Goal: Task Accomplishment & Management: Use online tool/utility

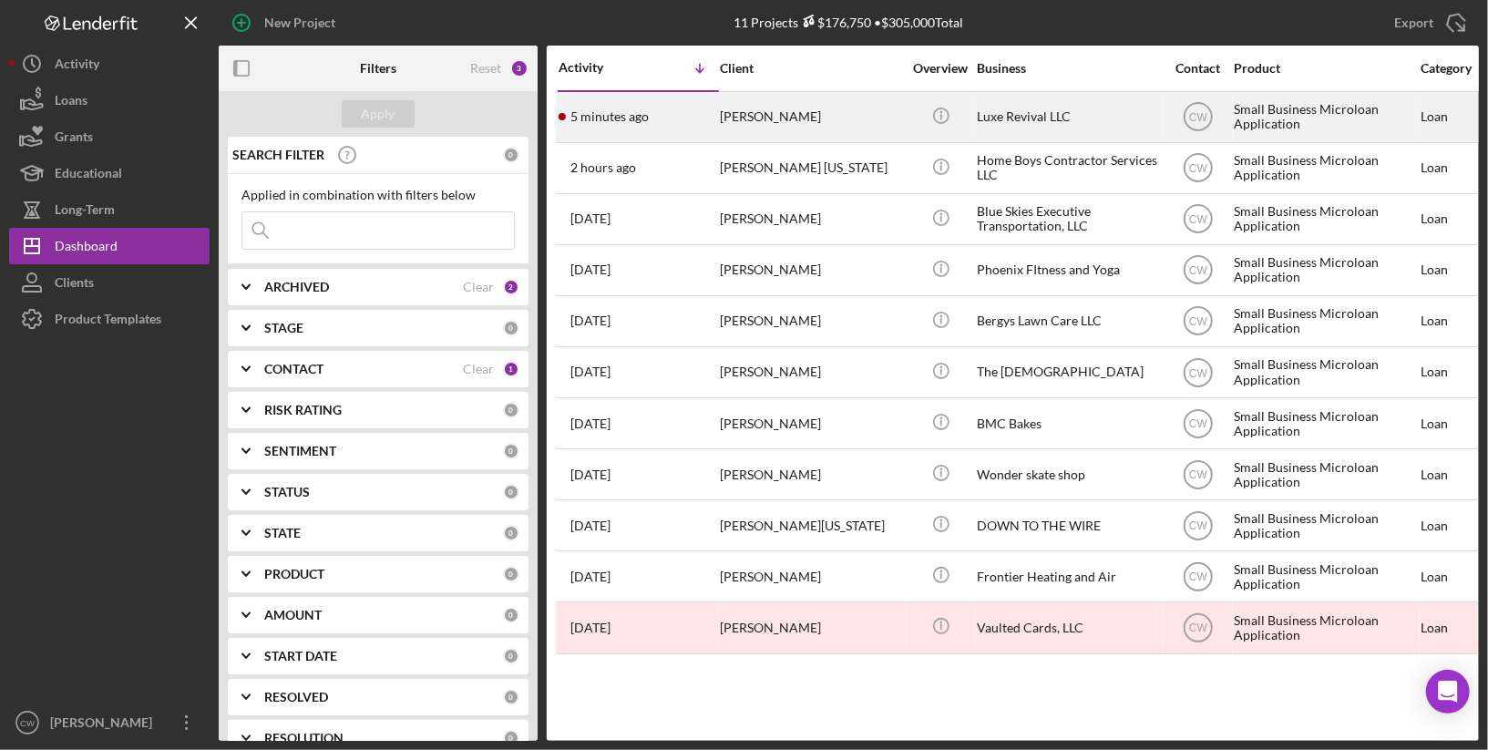
click at [824, 130] on div "[PERSON_NAME]" at bounding box center [811, 117] width 182 height 48
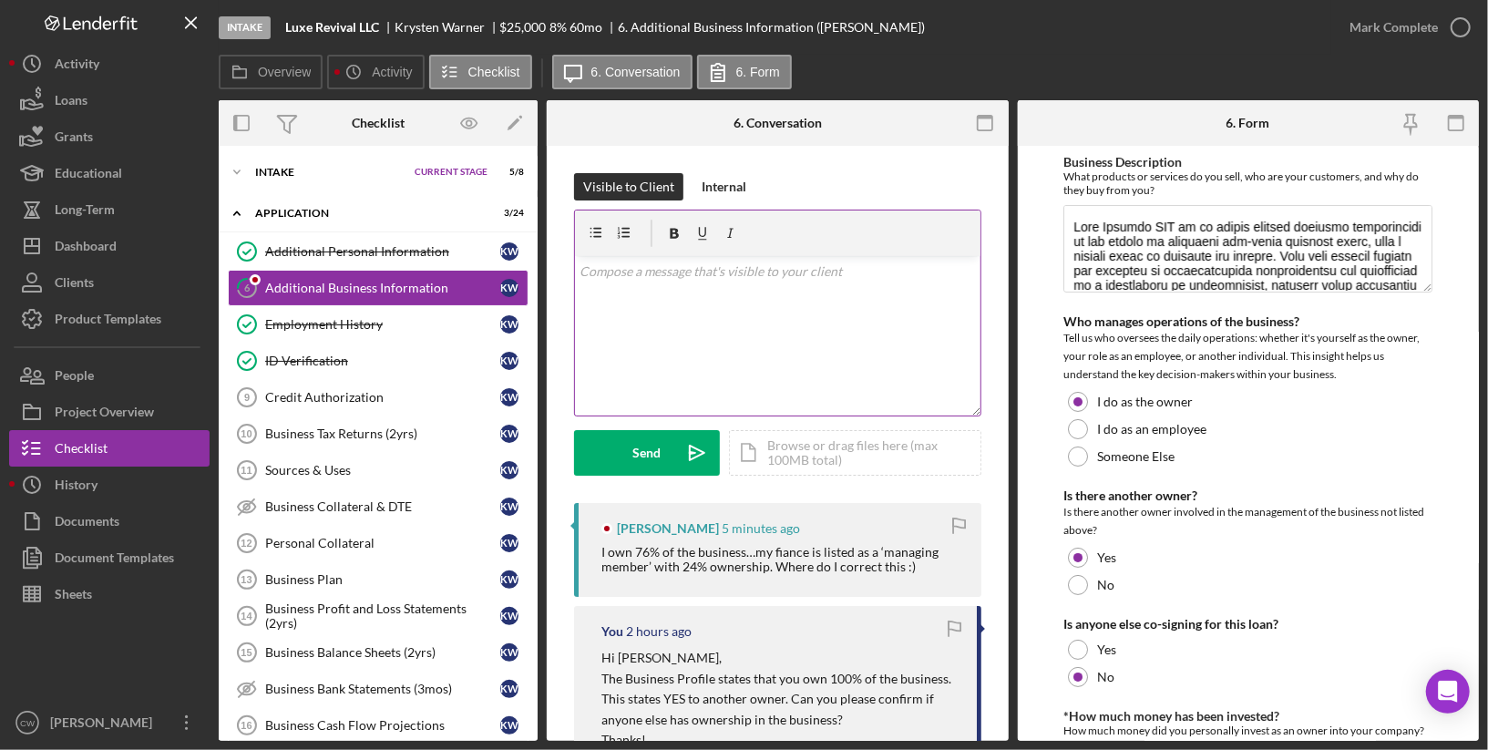
click at [840, 302] on div "v Color teal Color pink Remove color Add row above Add row below Add column bef…" at bounding box center [777, 335] width 405 height 159
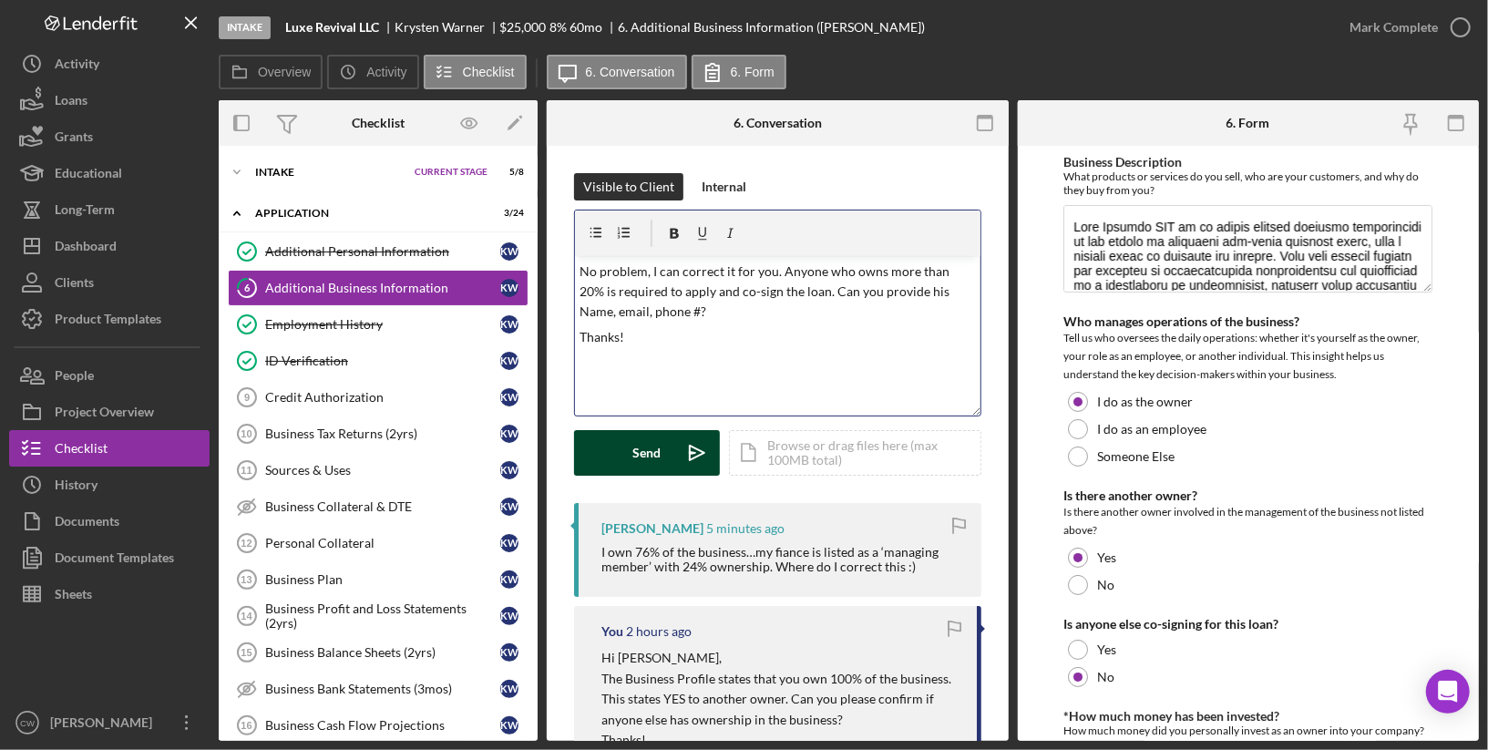
click at [613, 459] on button "Send Icon/icon-invite-send" at bounding box center [647, 453] width 146 height 46
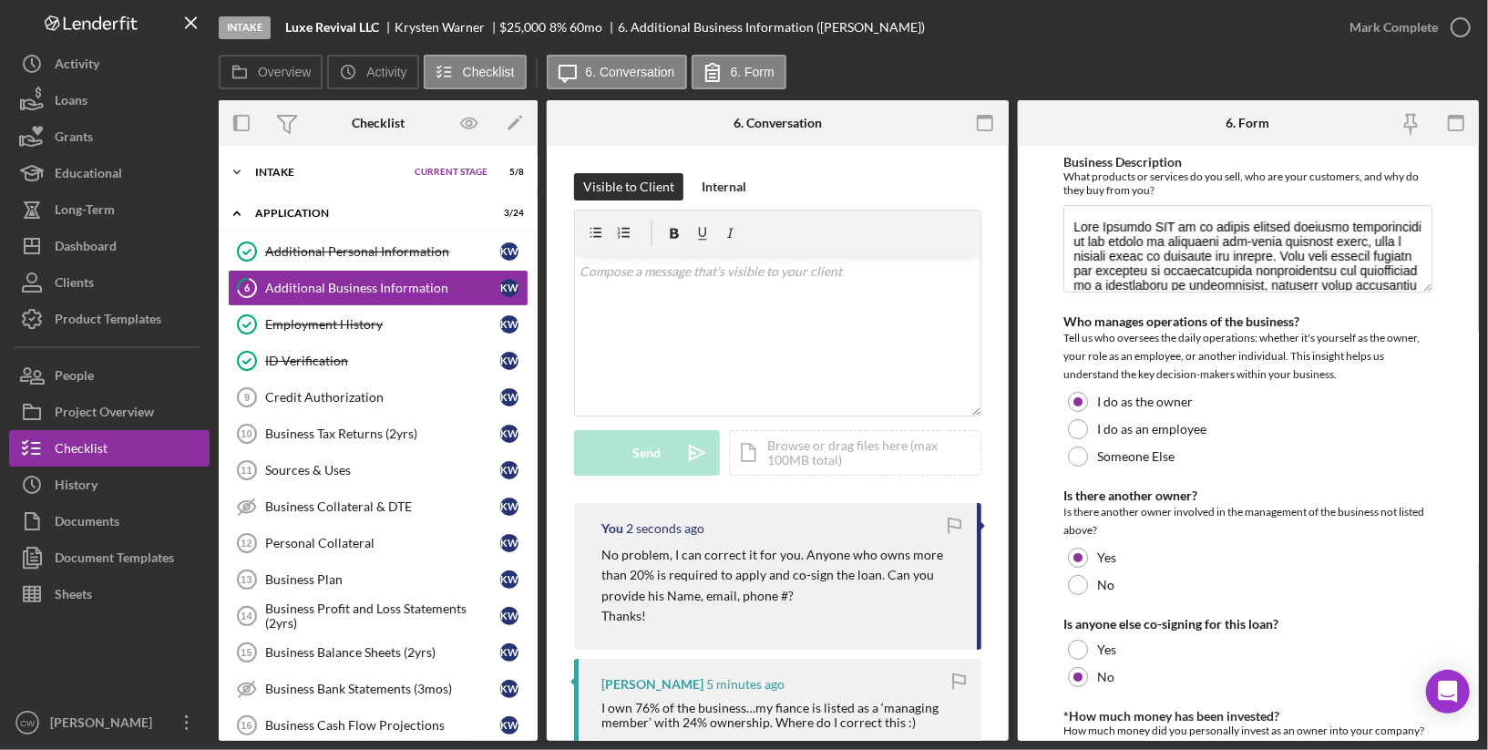
click at [254, 175] on icon "Icon/Expander" at bounding box center [237, 172] width 36 height 36
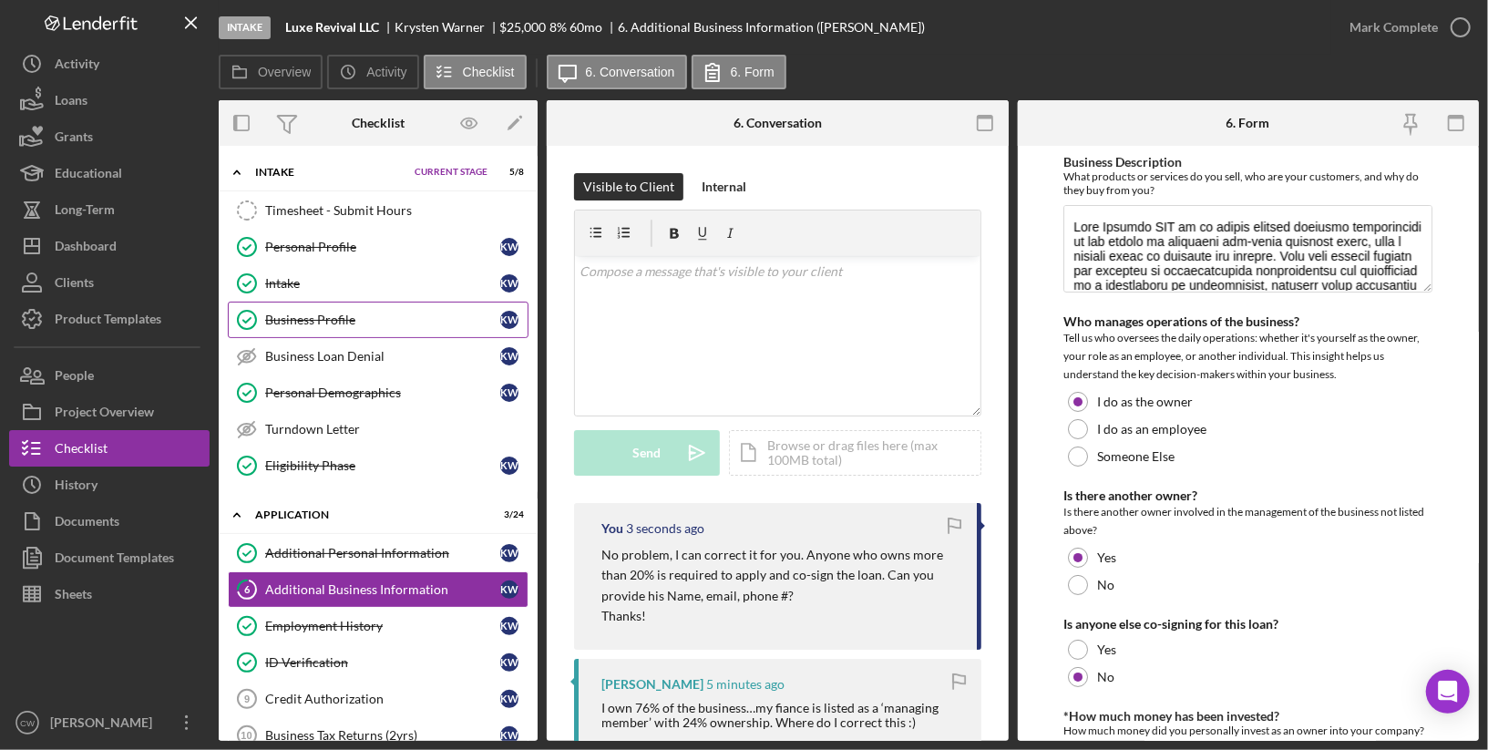
click at [261, 318] on icon "Business Profile" at bounding box center [247, 320] width 46 height 46
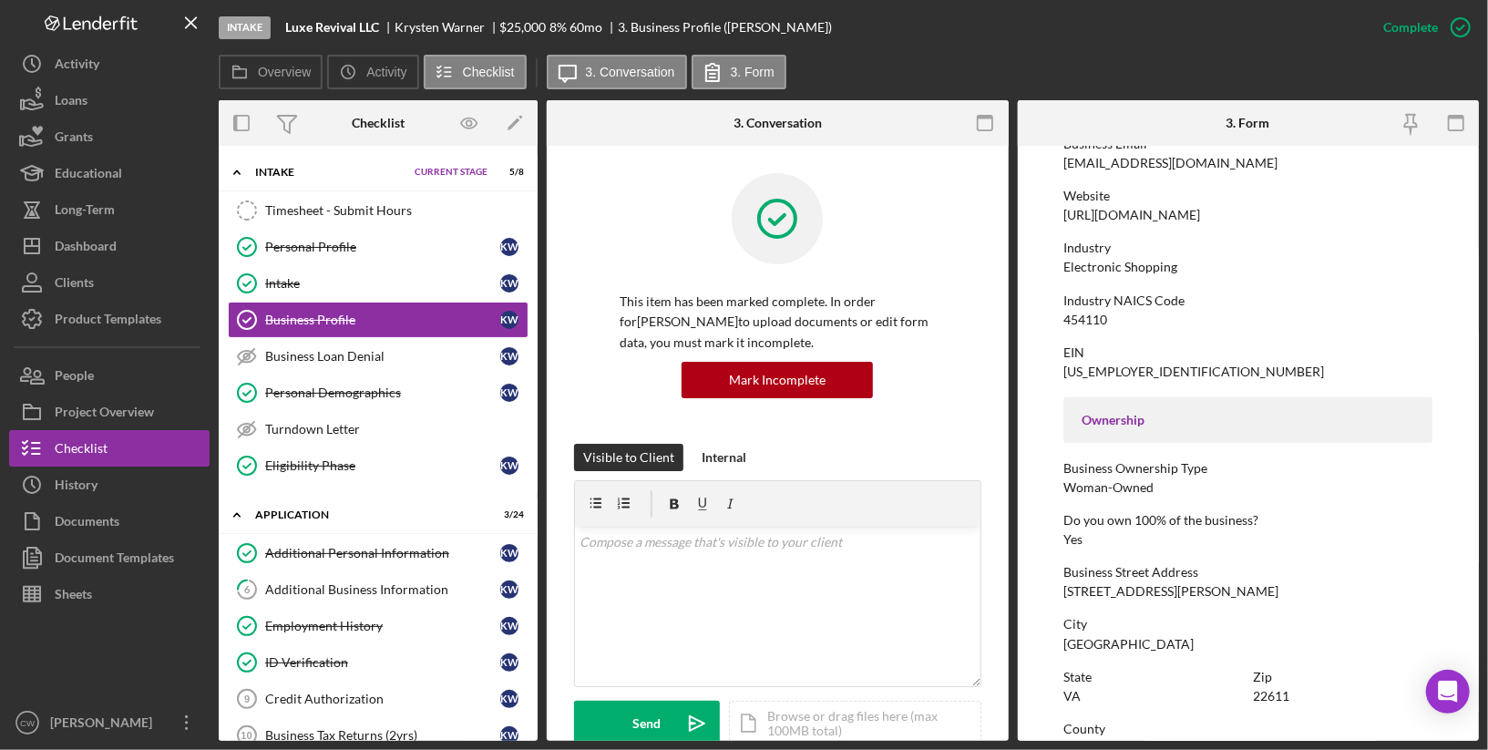
scroll to position [423, 0]
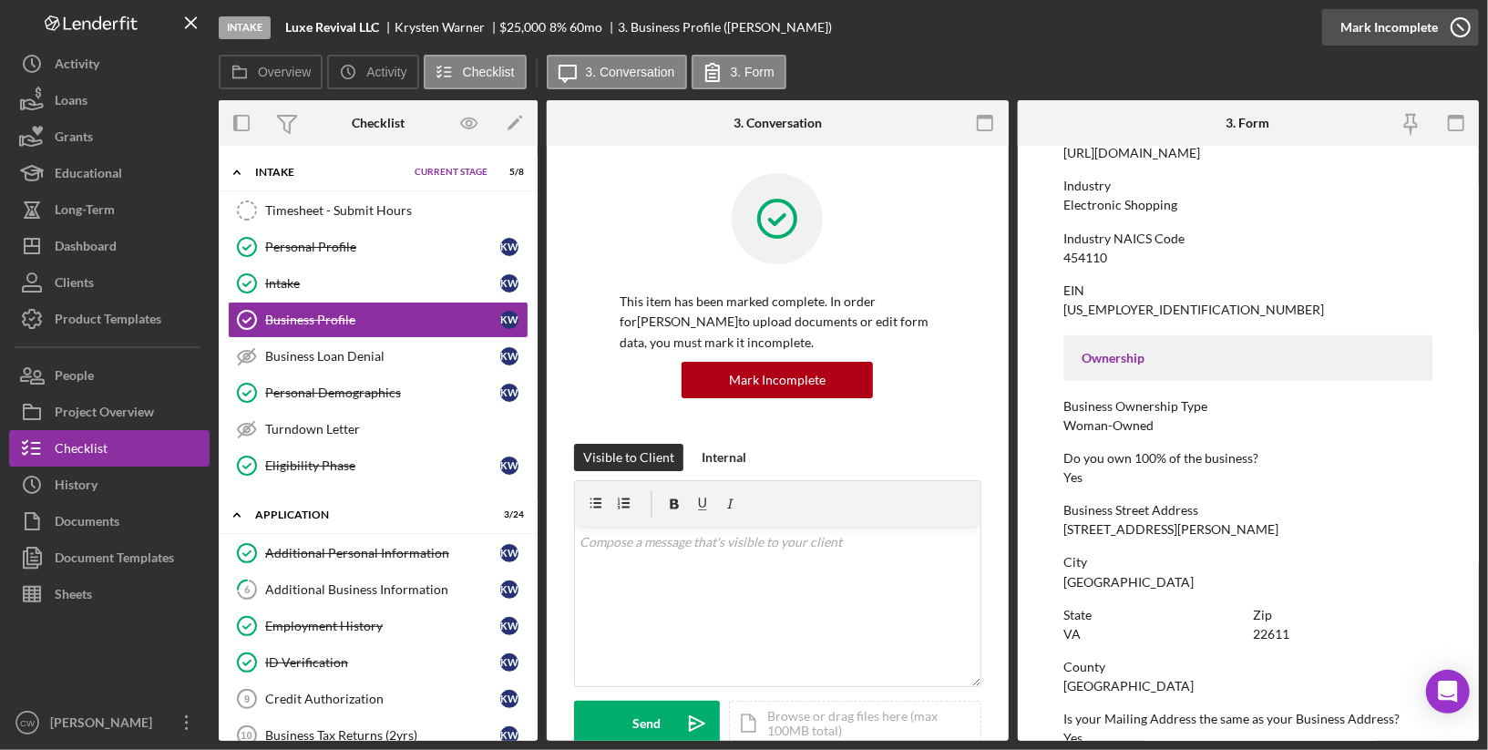
click at [1446, 28] on icon "button" at bounding box center [1461, 28] width 46 height 46
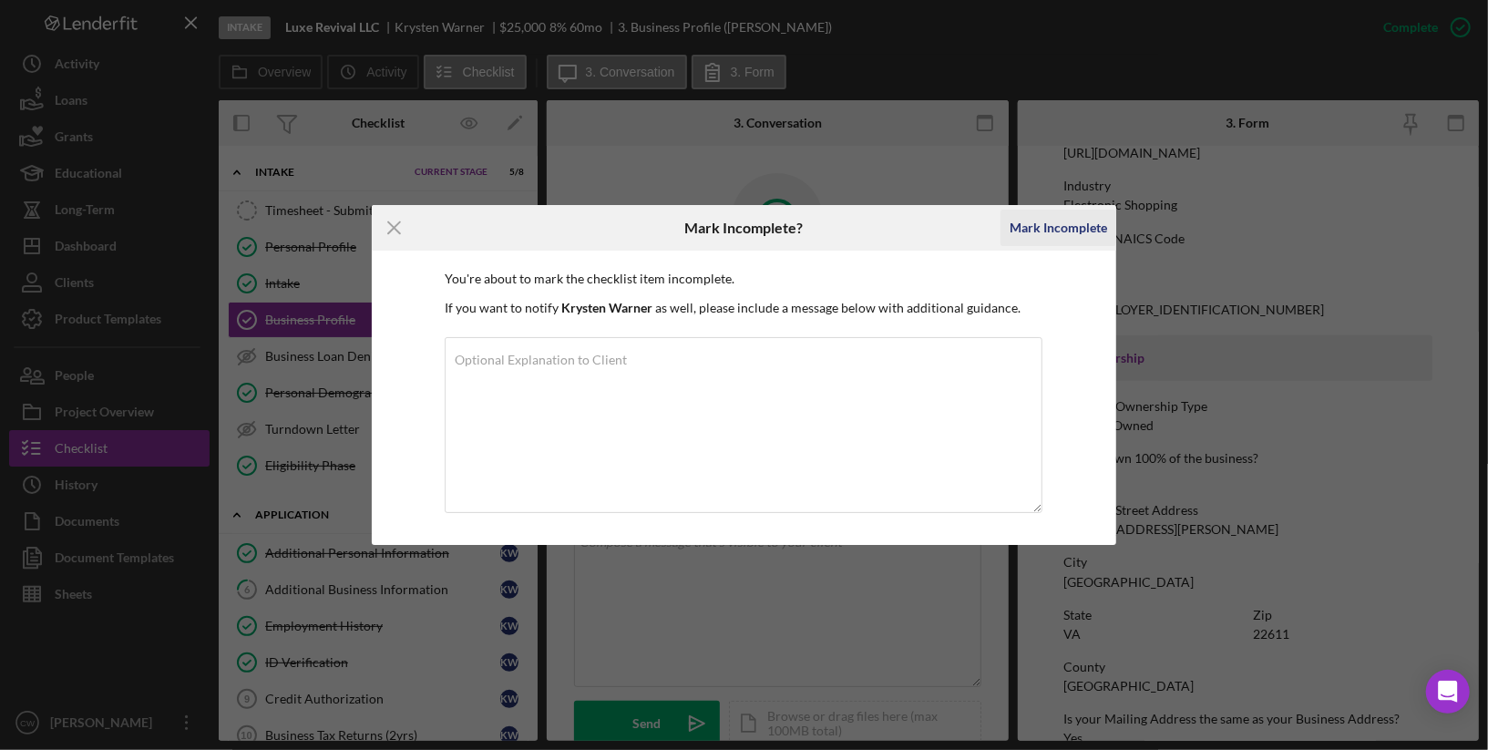
click at [1069, 230] on div "Mark Incomplete" at bounding box center [1057, 228] width 97 height 36
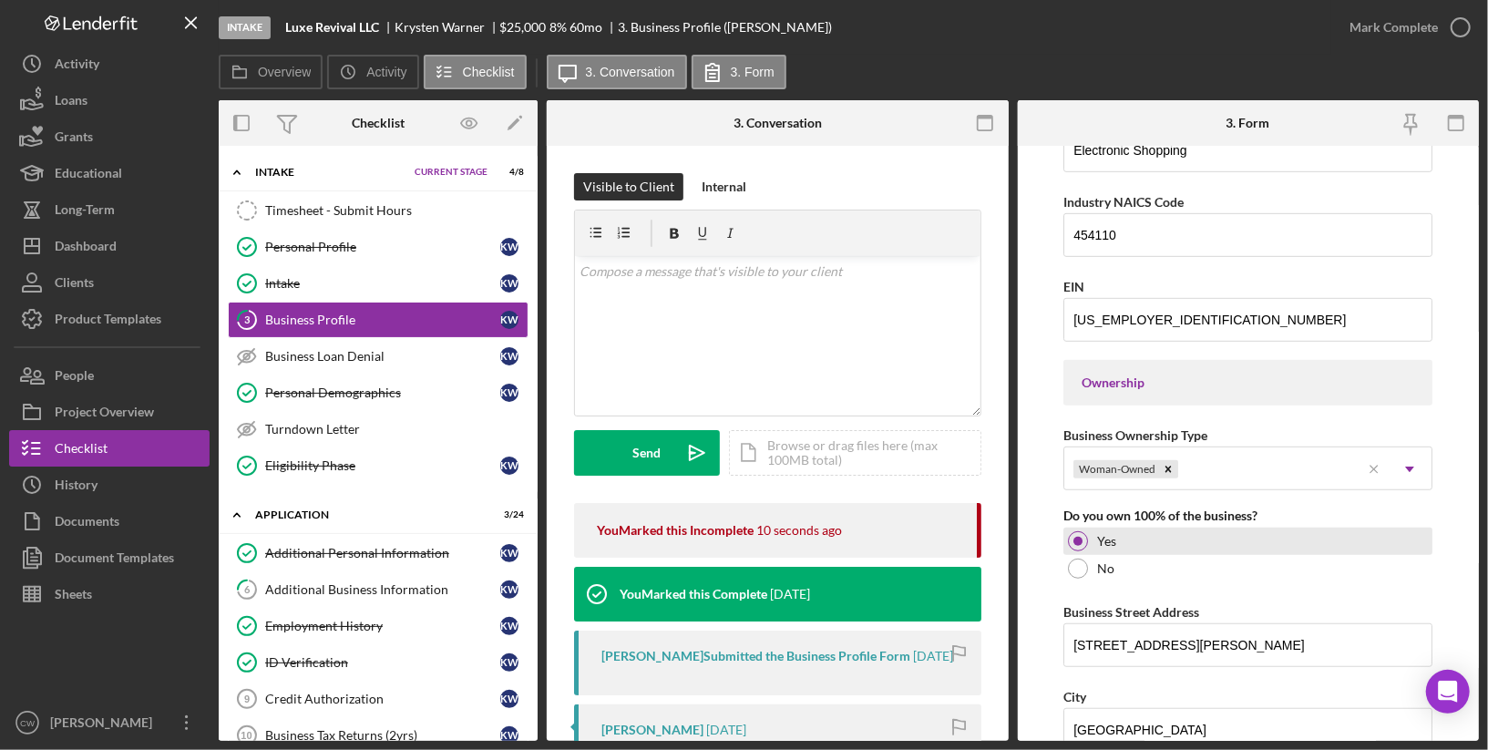
scroll to position [911, 0]
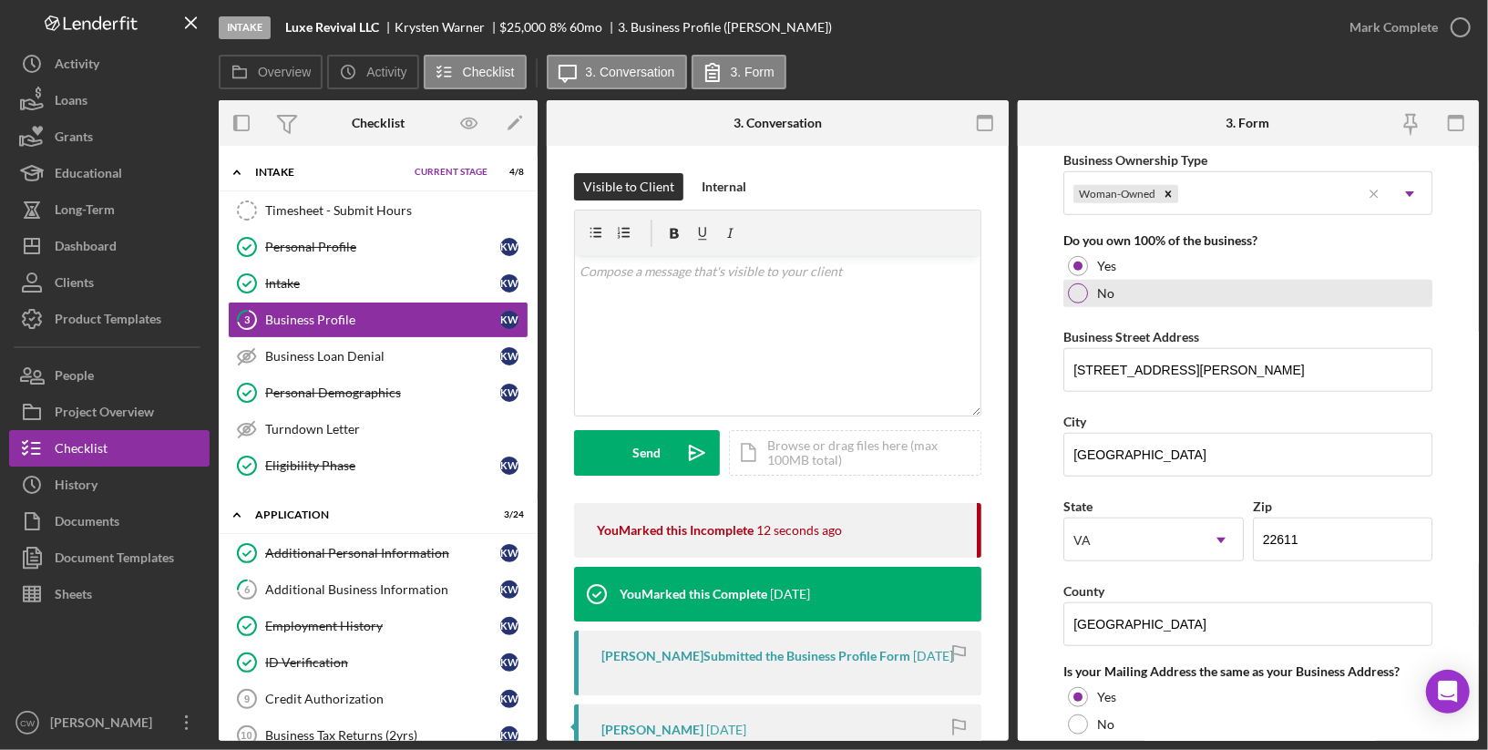
click at [1074, 283] on div at bounding box center [1078, 293] width 20 height 20
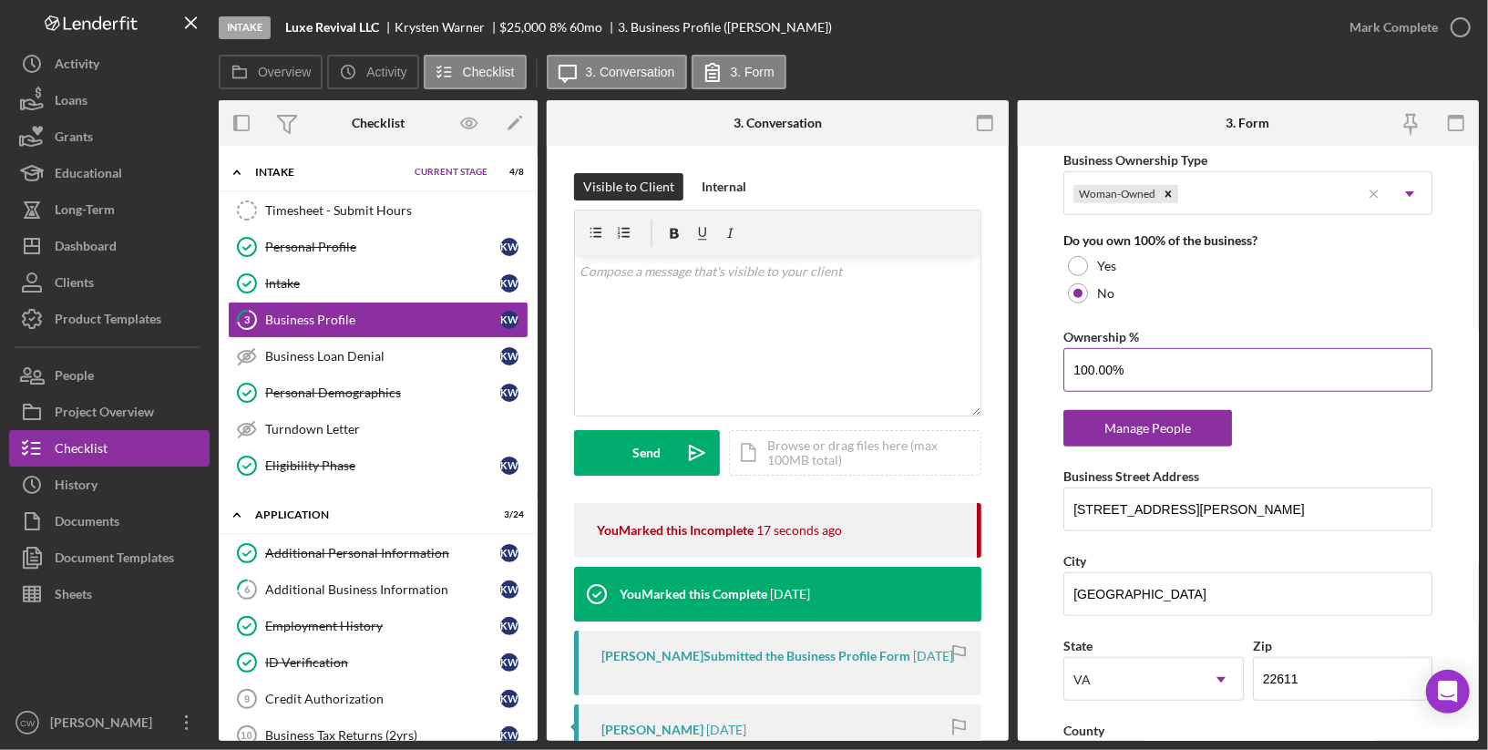
click at [1089, 360] on input "100.00%" at bounding box center [1247, 370] width 369 height 44
type input "76.00%"
click at [1369, 404] on div "Business Name Luxe Revival LLC DBA N/A Business Start Date [DATE] Legal Structu…" at bounding box center [1247, 296] width 369 height 2104
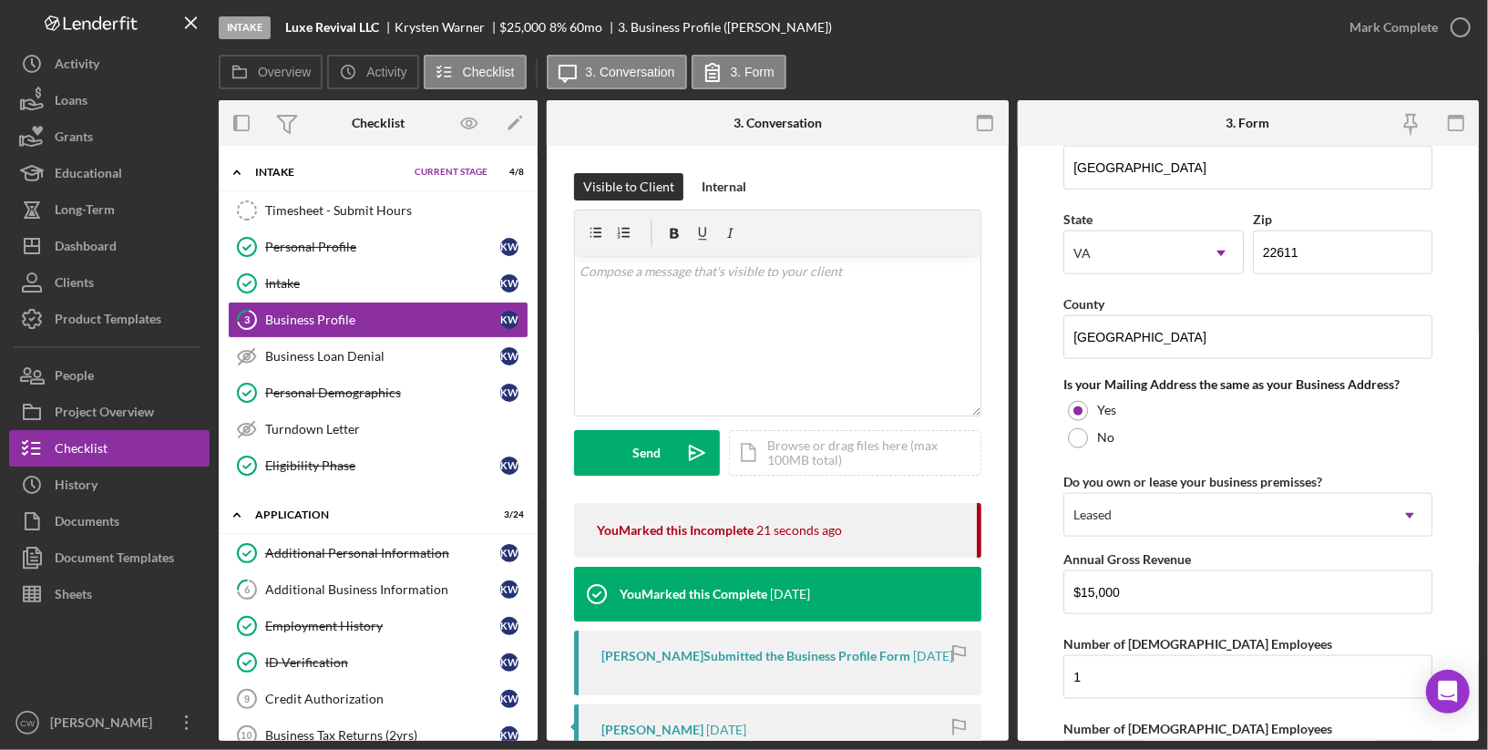
scroll to position [1550, 0]
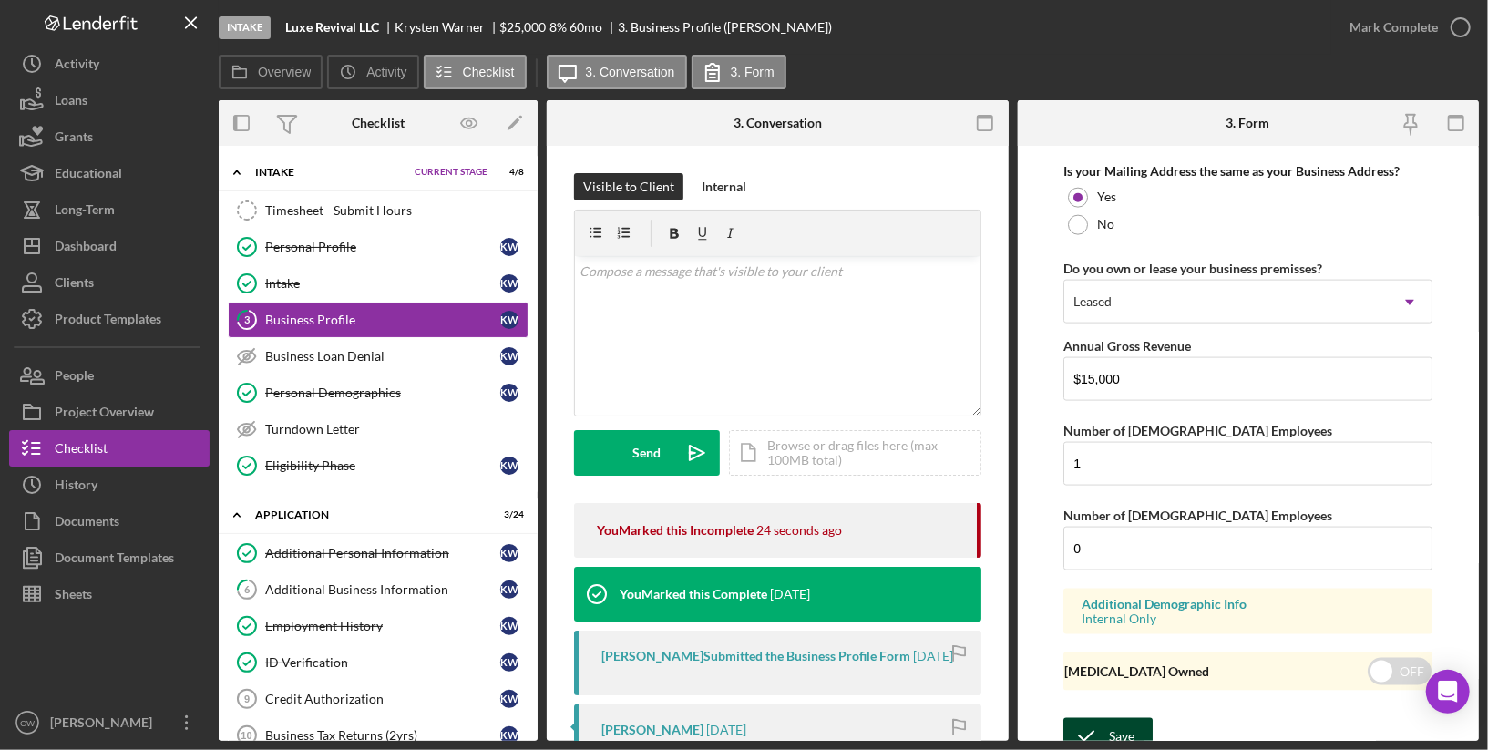
click at [1102, 717] on icon "submit" at bounding box center [1086, 736] width 46 height 46
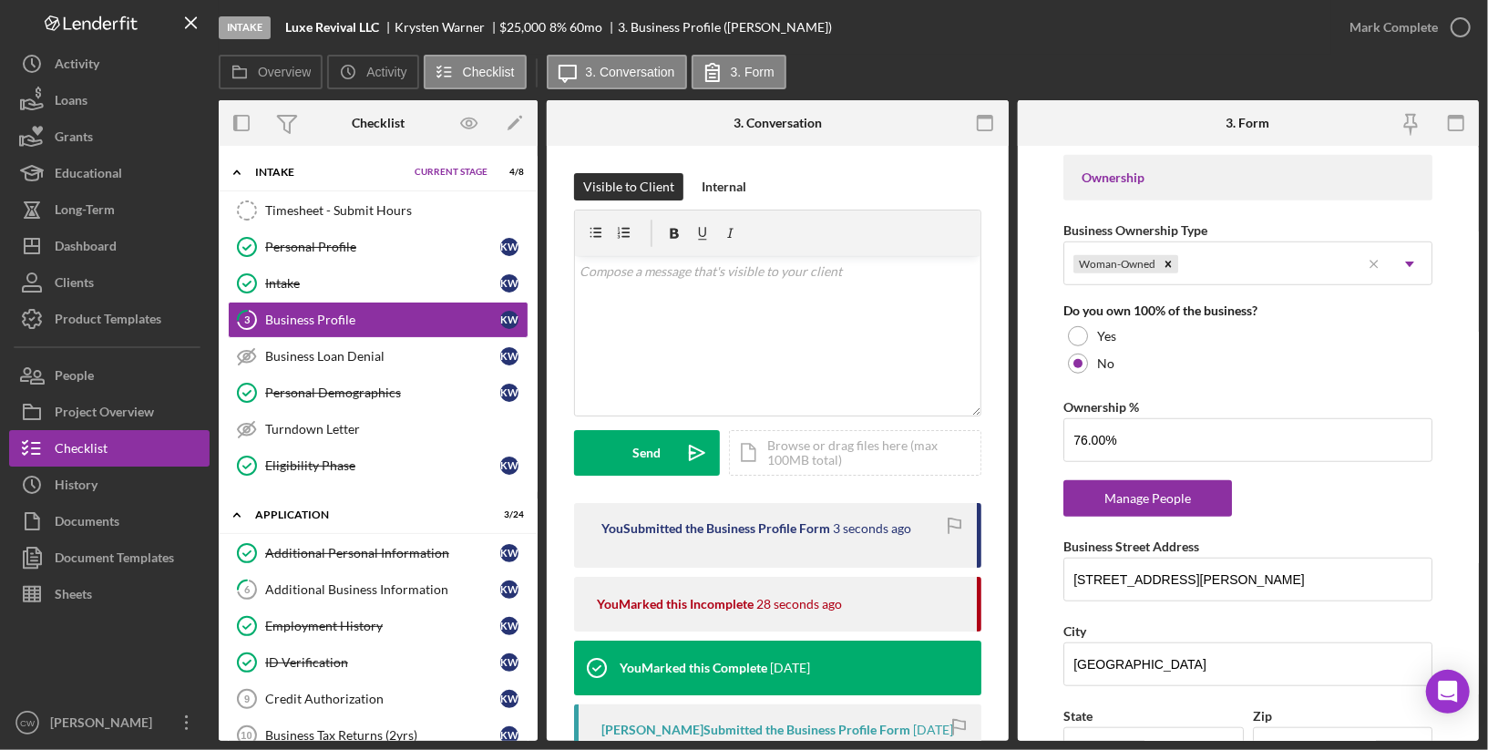
scroll to position [957, 0]
